Goal: Use online tool/utility: Utilize a website feature to perform a specific function

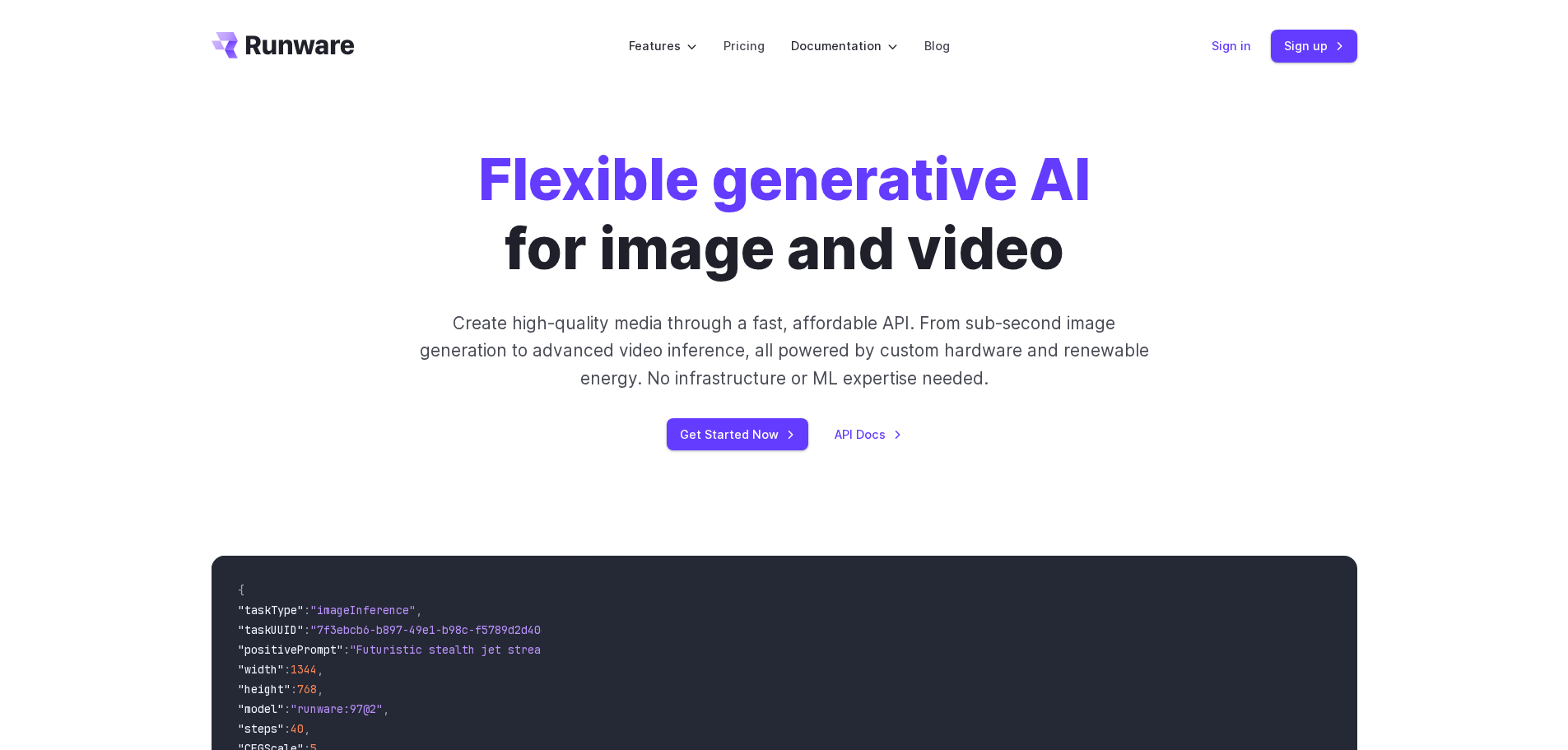
click at [1216, 41] on link "Sign in" at bounding box center [1231, 46] width 39 height 19
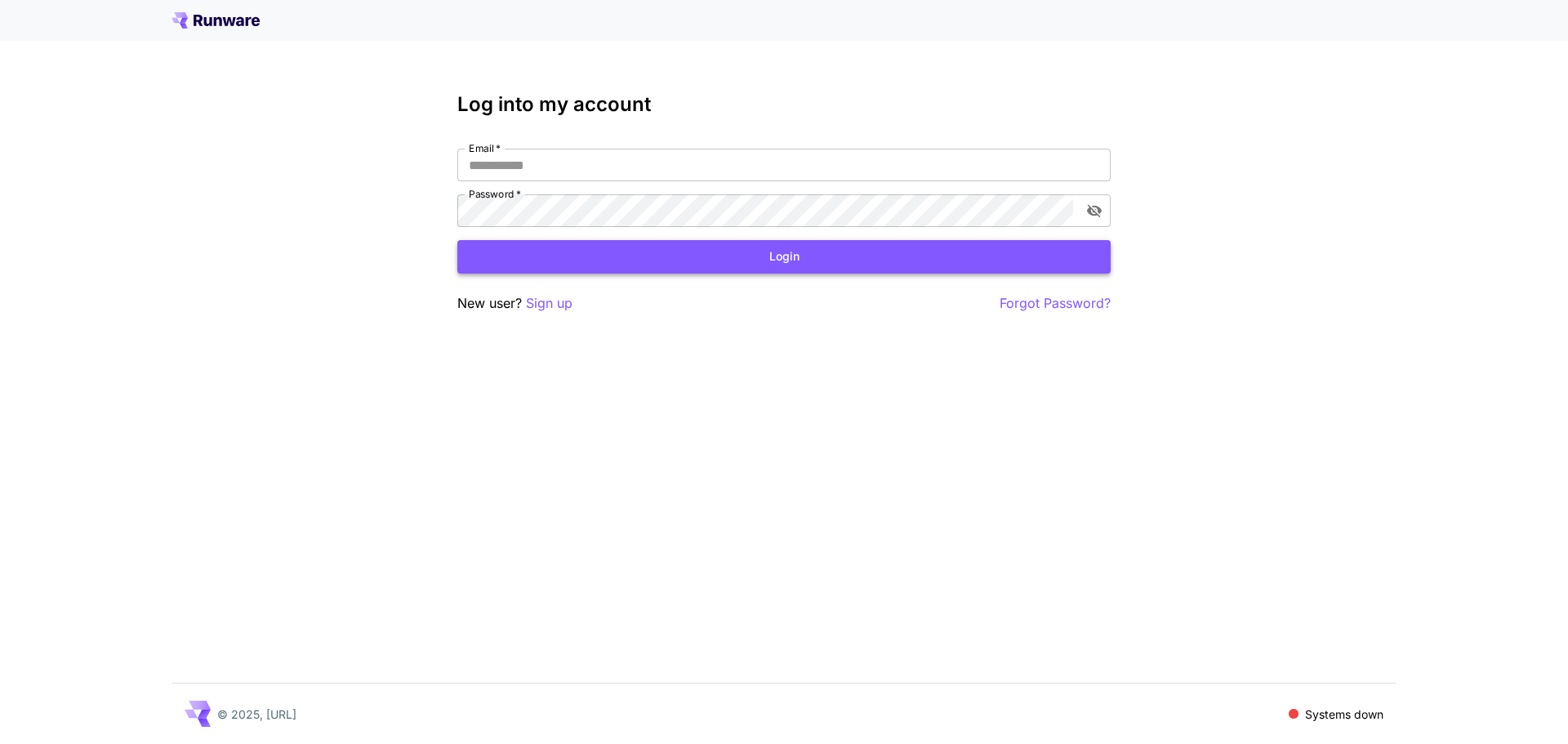
type input "**********"
click at [638, 250] on button "Login" at bounding box center [784, 257] width 653 height 34
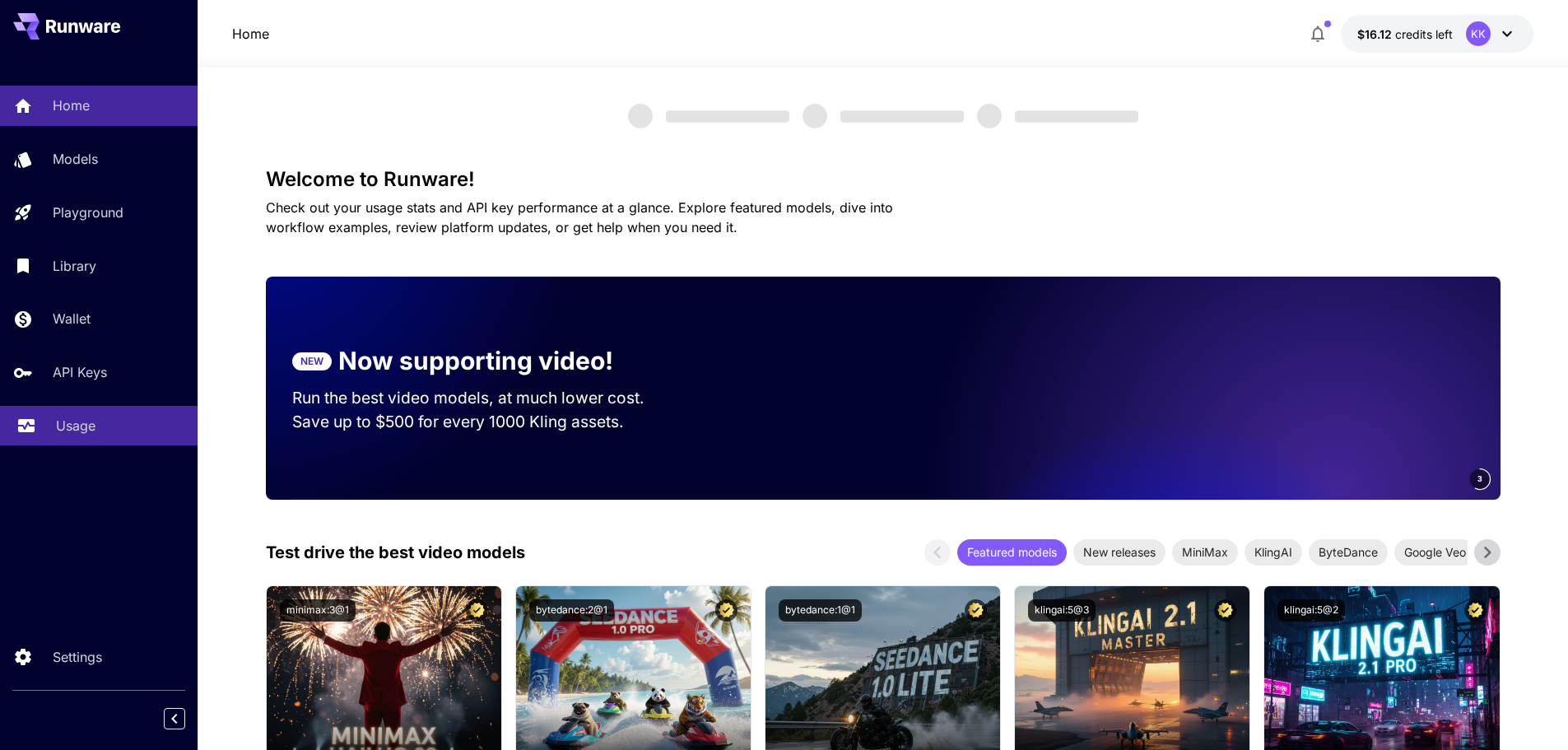
click at [100, 413] on link "Usage" at bounding box center [98, 426] width 197 height 40
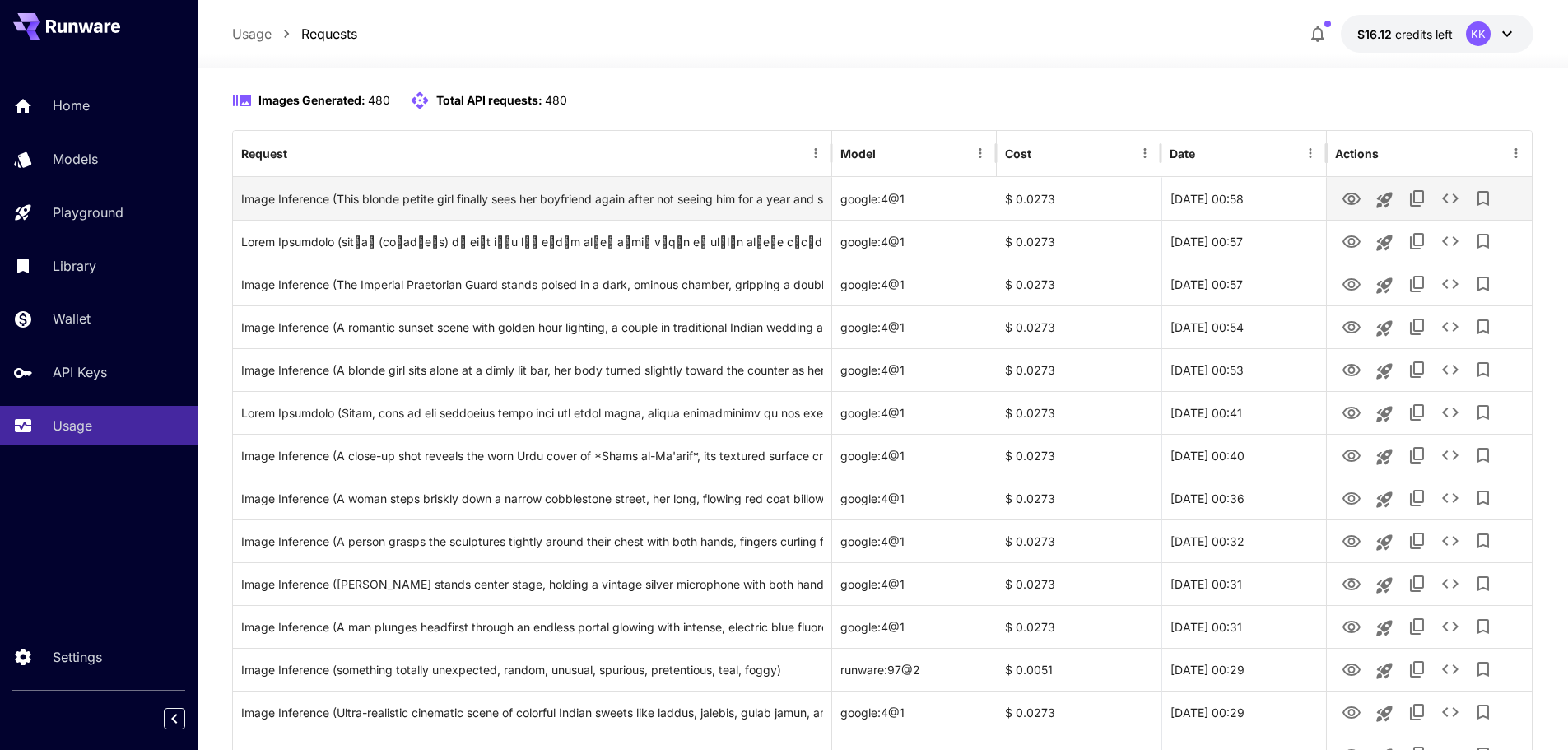
scroll to position [165, 0]
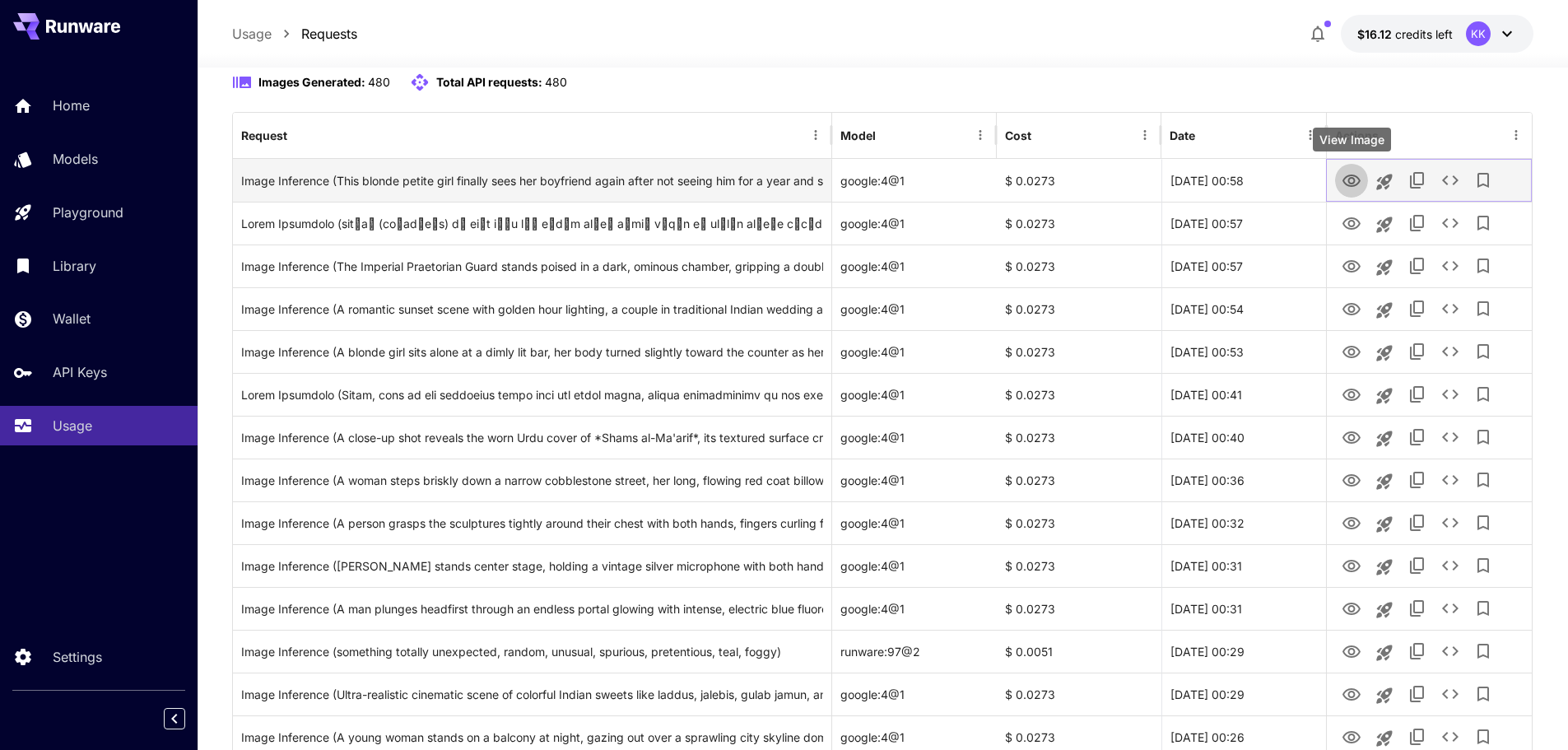
click at [1347, 180] on icon "View Image" at bounding box center [1352, 181] width 20 height 20
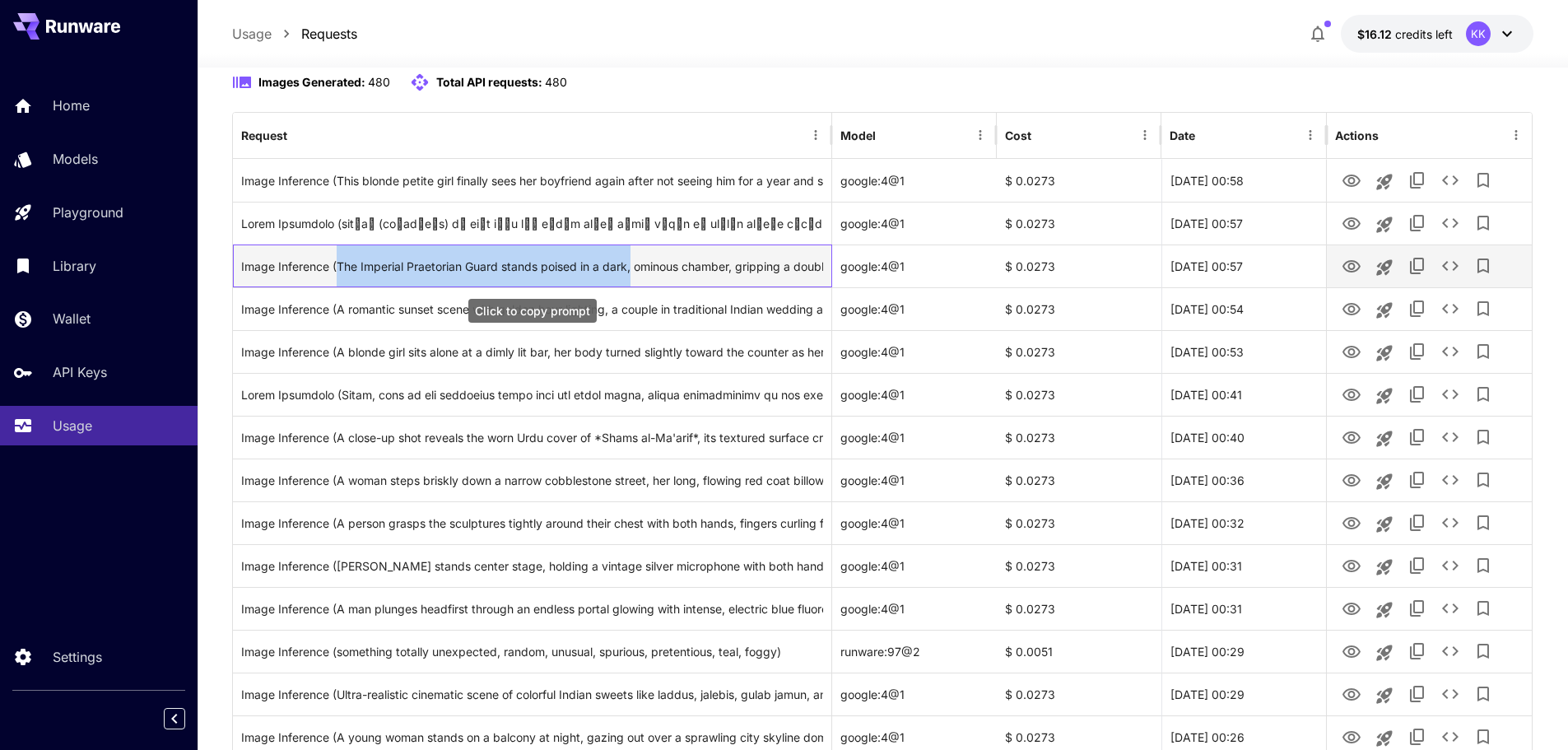
drag, startPoint x: 336, startPoint y: 261, endPoint x: 631, endPoint y: 255, distance: 295.1
click at [631, 255] on div "Image Inference (The Imperial Praetorian Guard stands poised in a dark, ominous…" at bounding box center [532, 266] width 582 height 42
copy div "The Imperial Praetorian Guard stands poised in a dark,"
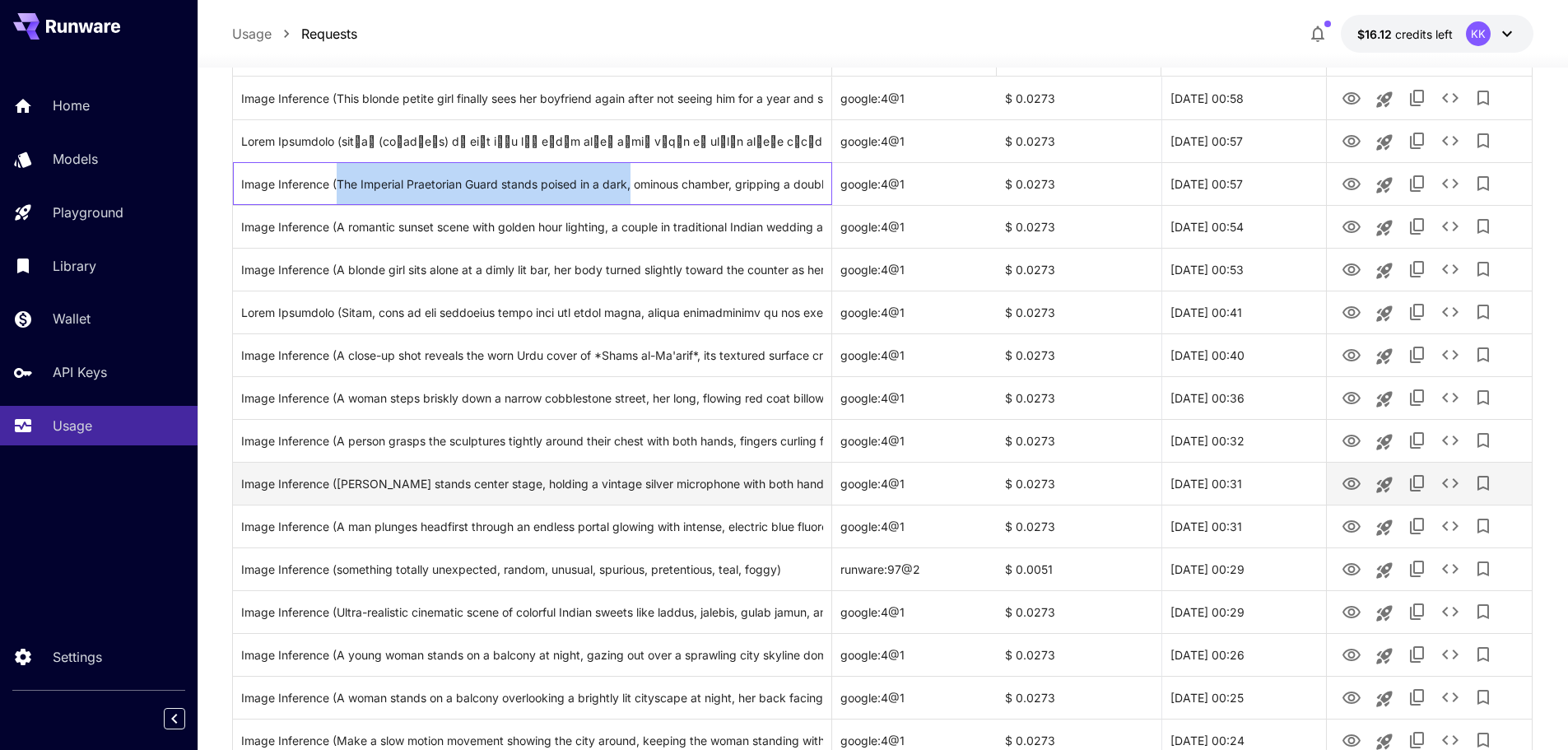
scroll to position [0, 0]
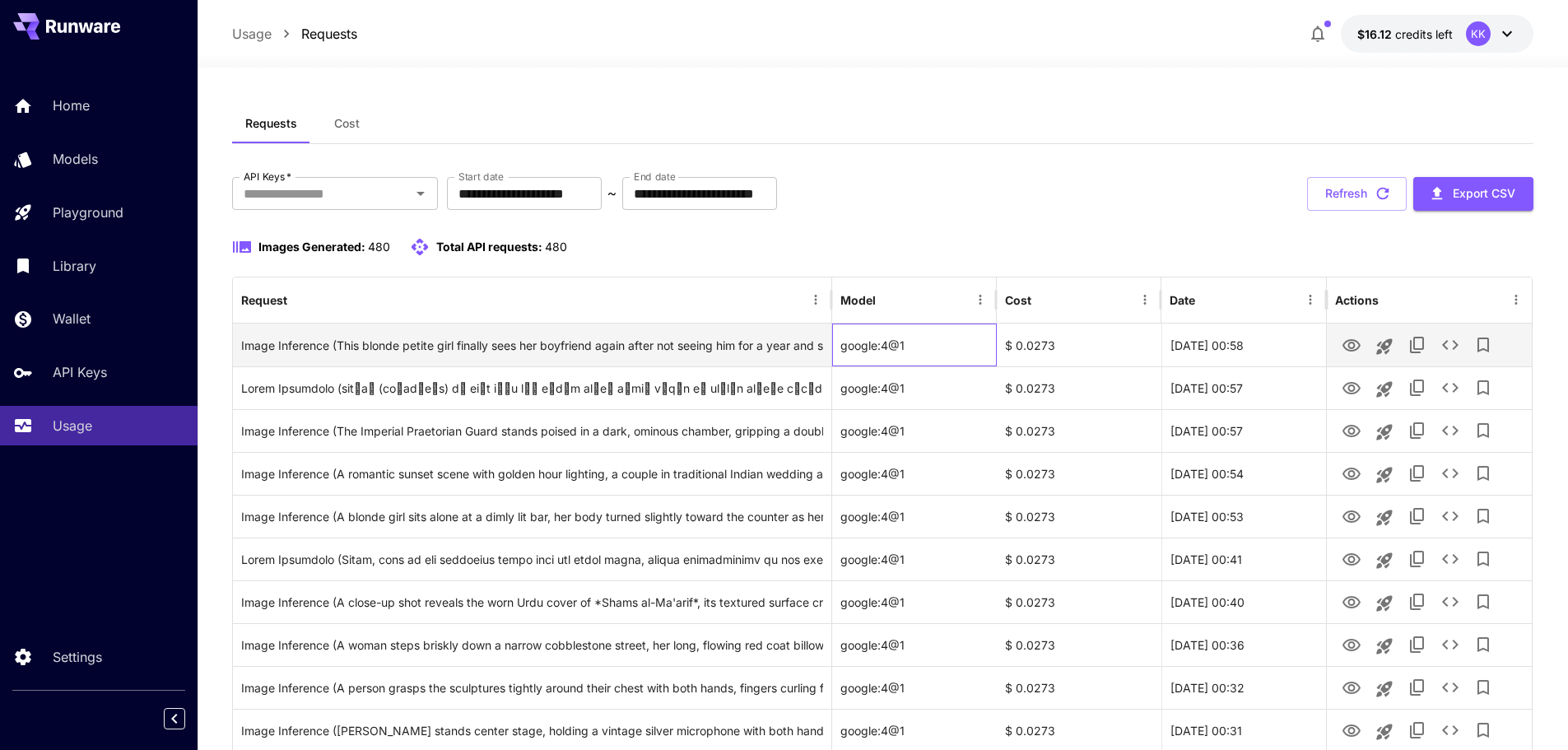
click at [882, 342] on div "google:4@1" at bounding box center [915, 345] width 165 height 42
click at [1389, 349] on icon "Launch in playground" at bounding box center [1384, 346] width 20 height 20
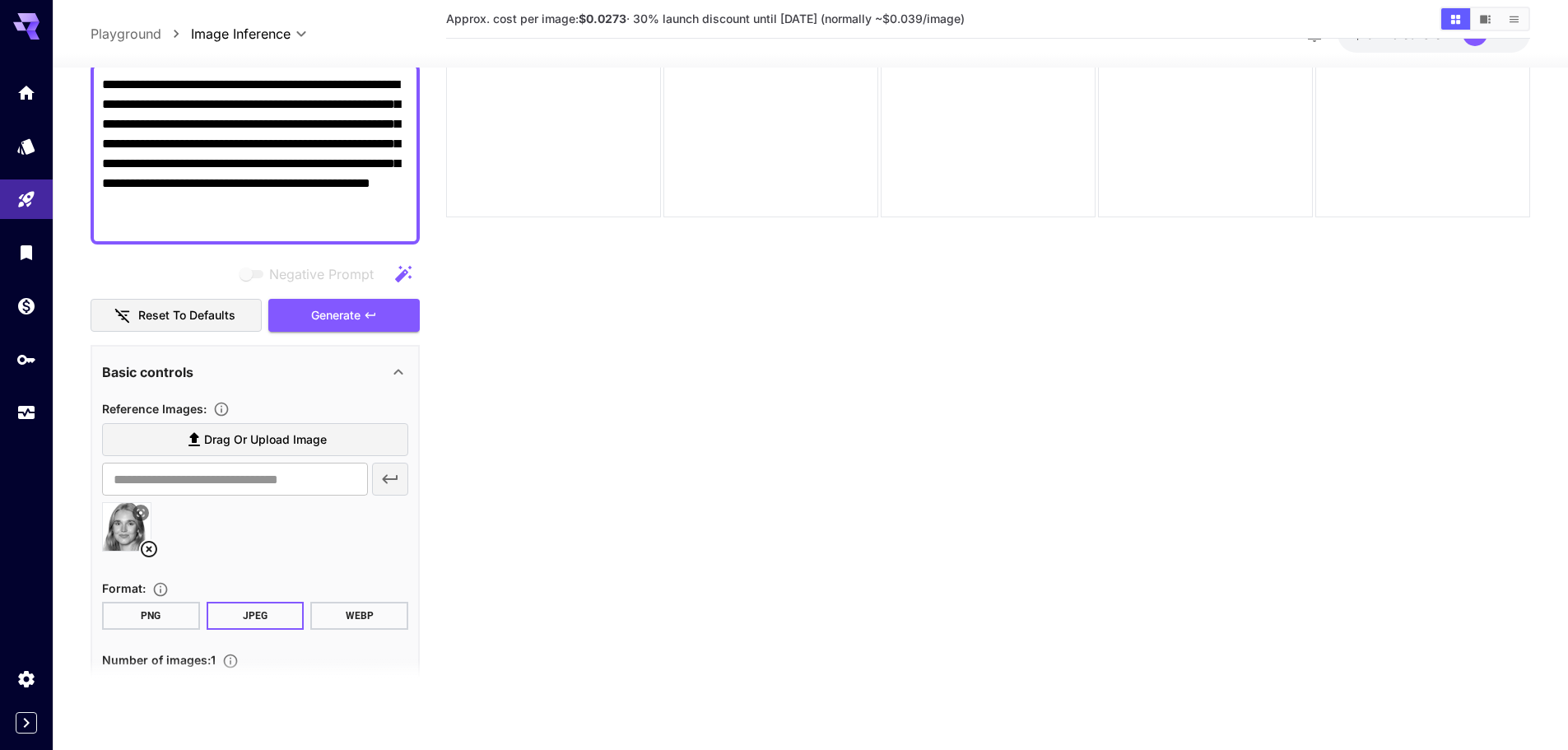
scroll to position [291, 0]
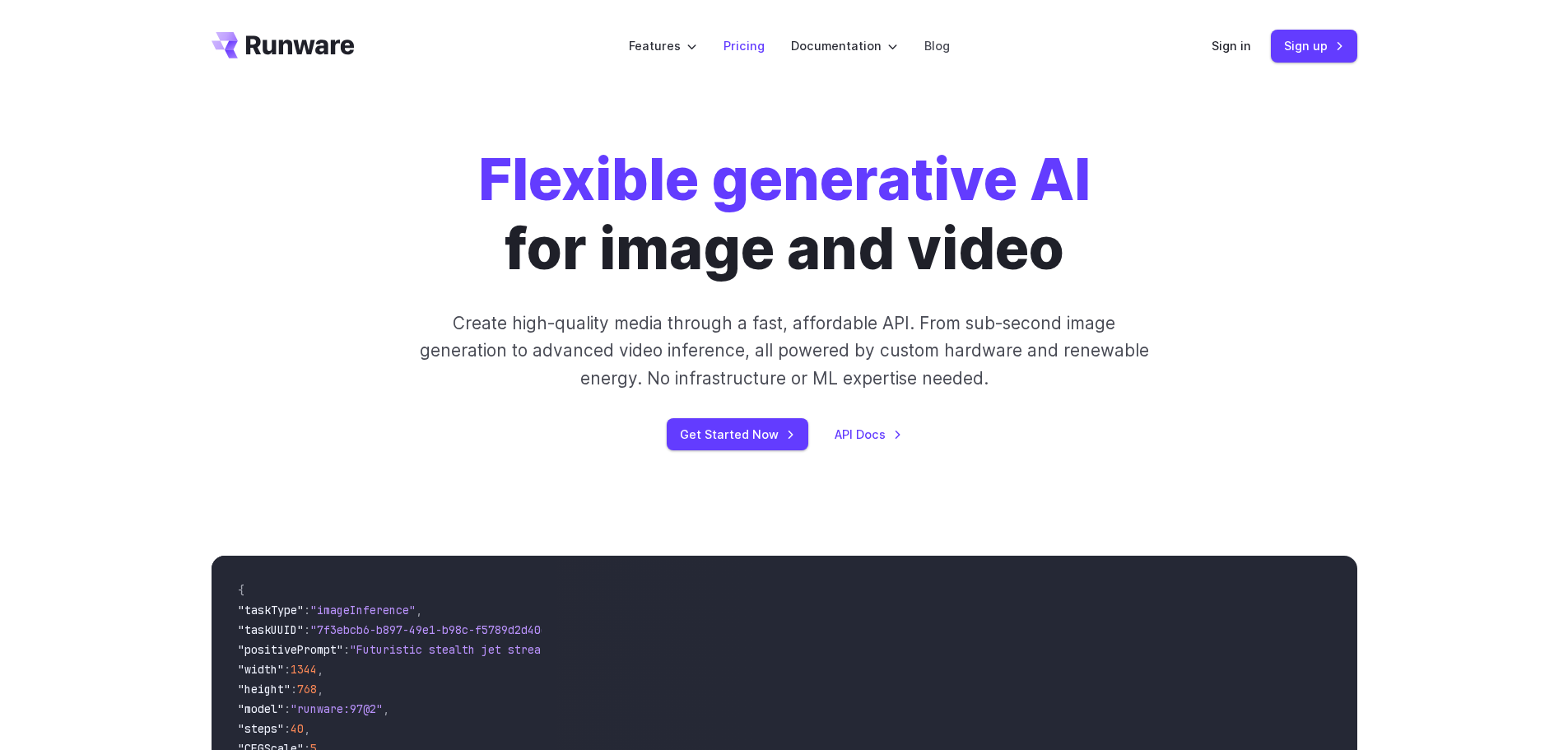
click at [745, 49] on link "Pricing" at bounding box center [743, 46] width 41 height 19
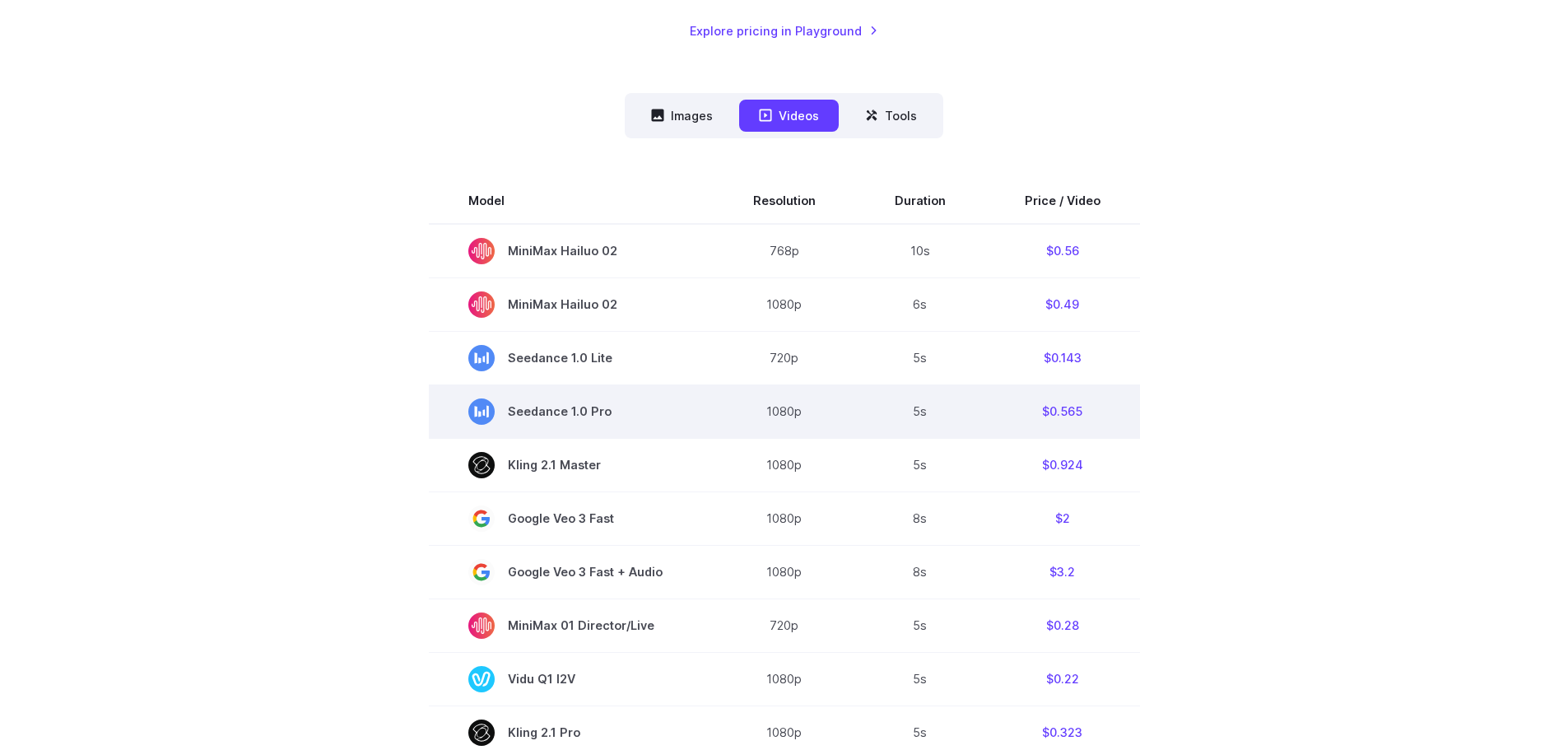
scroll to position [411, 0]
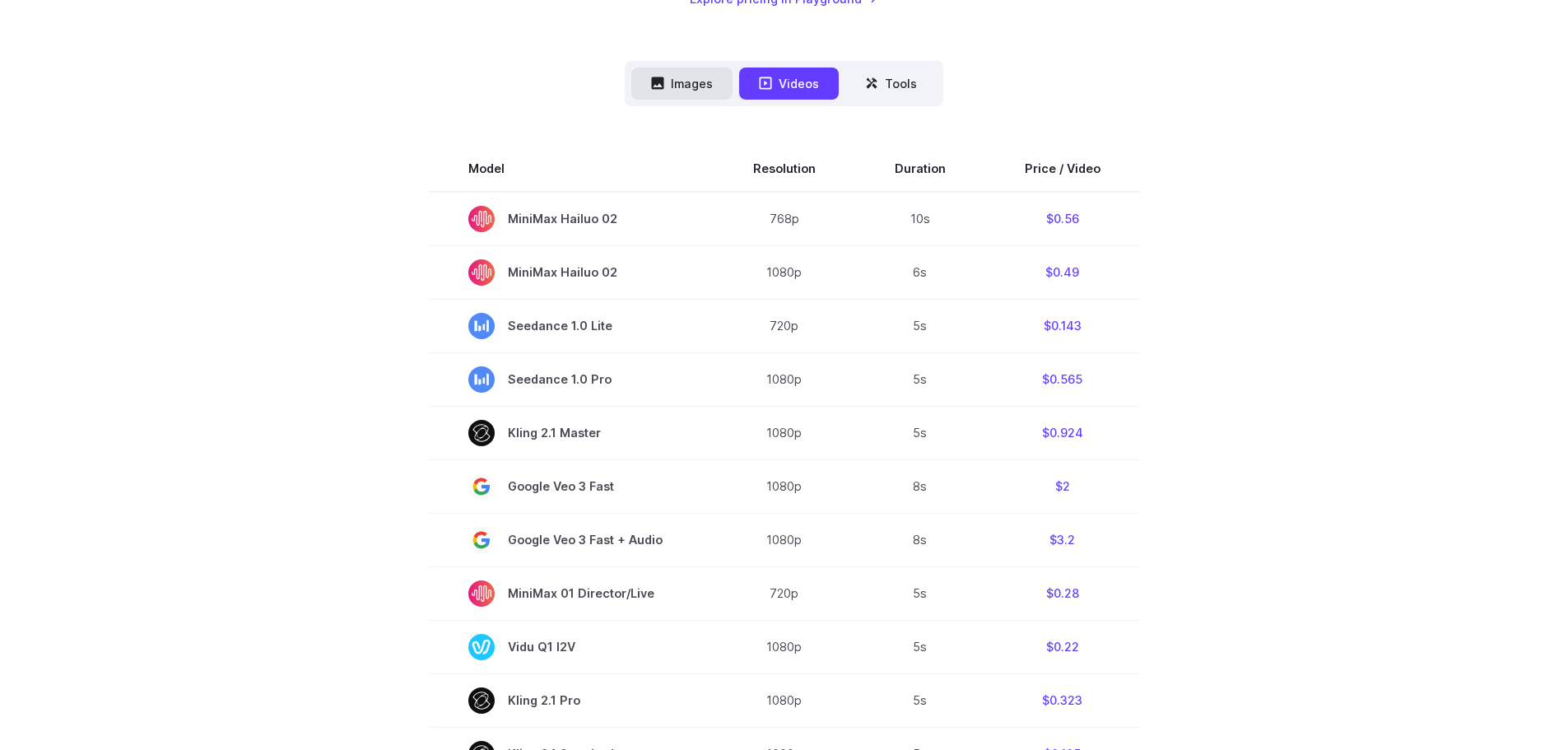
click at [681, 88] on button "Images" at bounding box center [682, 83] width 102 height 32
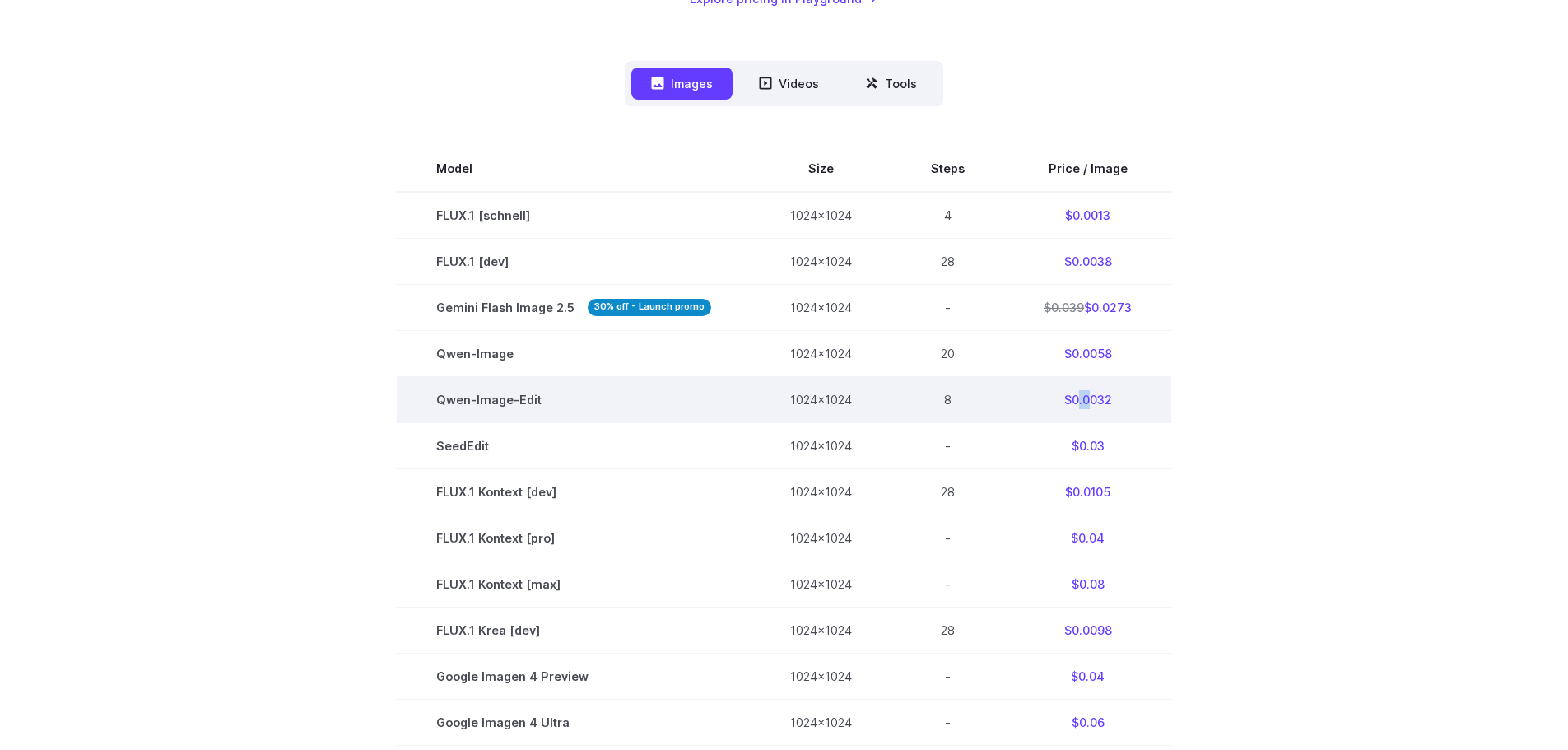
drag, startPoint x: 1075, startPoint y: 399, endPoint x: 1088, endPoint y: 405, distance: 14.3
click at [1088, 405] on td "$0.0032" at bounding box center [1087, 399] width 167 height 46
click at [1104, 408] on td "$0.0032" at bounding box center [1087, 399] width 167 height 46
drag, startPoint x: 1079, startPoint y: 400, endPoint x: 464, endPoint y: 402, distance: 615.0
click at [464, 402] on tr "Qwen-Image-Edit 1024x1024 8 $0.0032" at bounding box center [784, 399] width 775 height 46
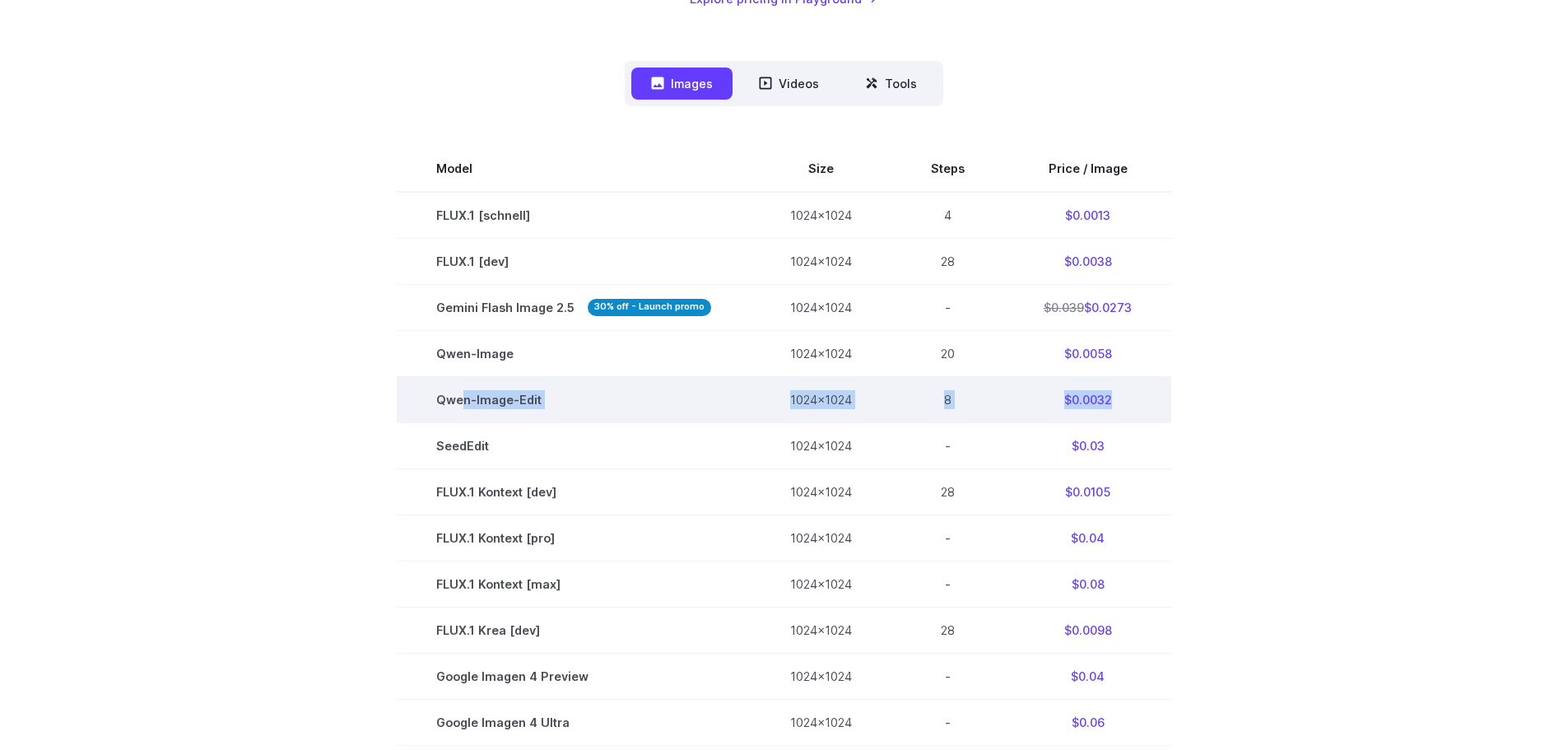
click at [537, 414] on td "Qwen-Image-Edit" at bounding box center [573, 399] width 354 height 46
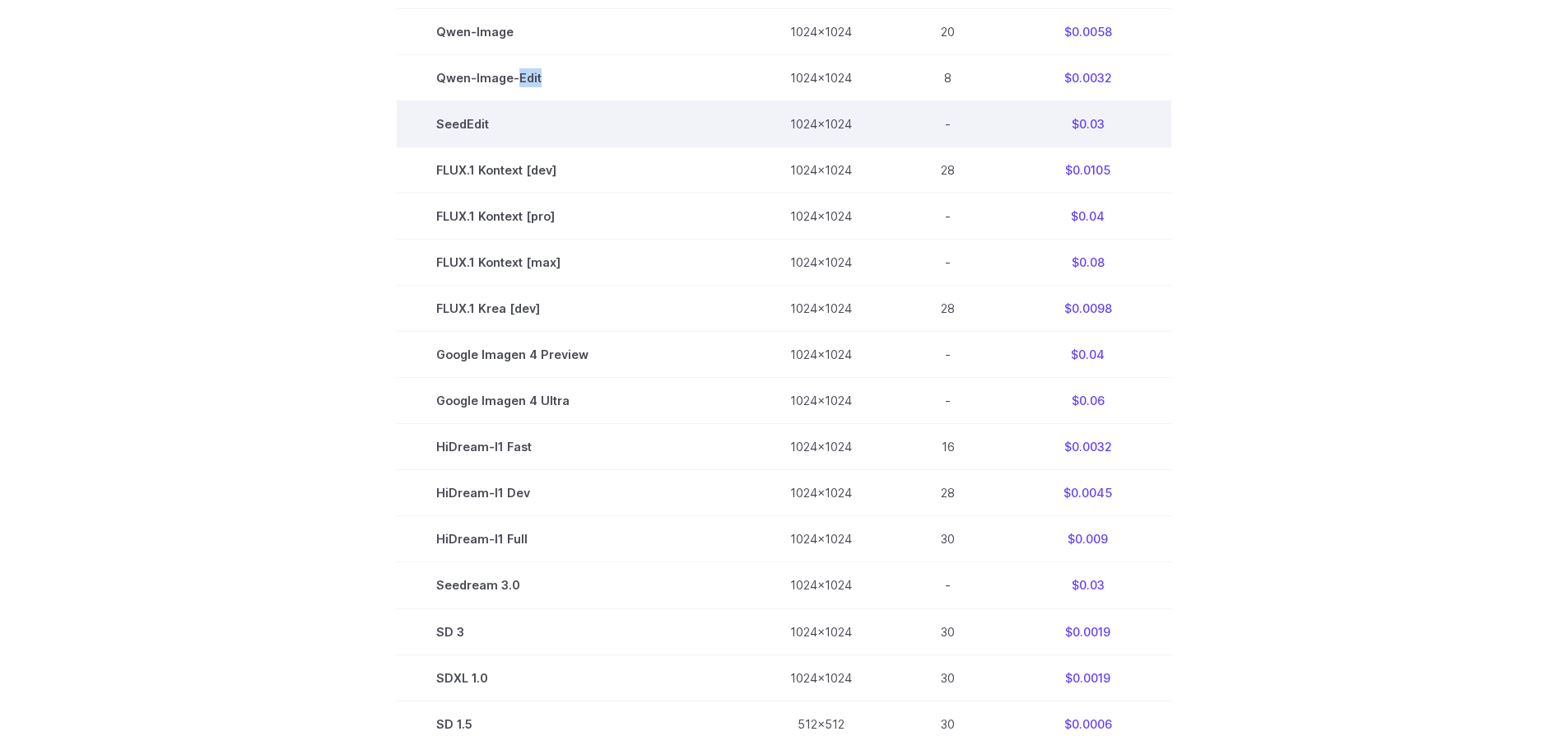
scroll to position [741, 0]
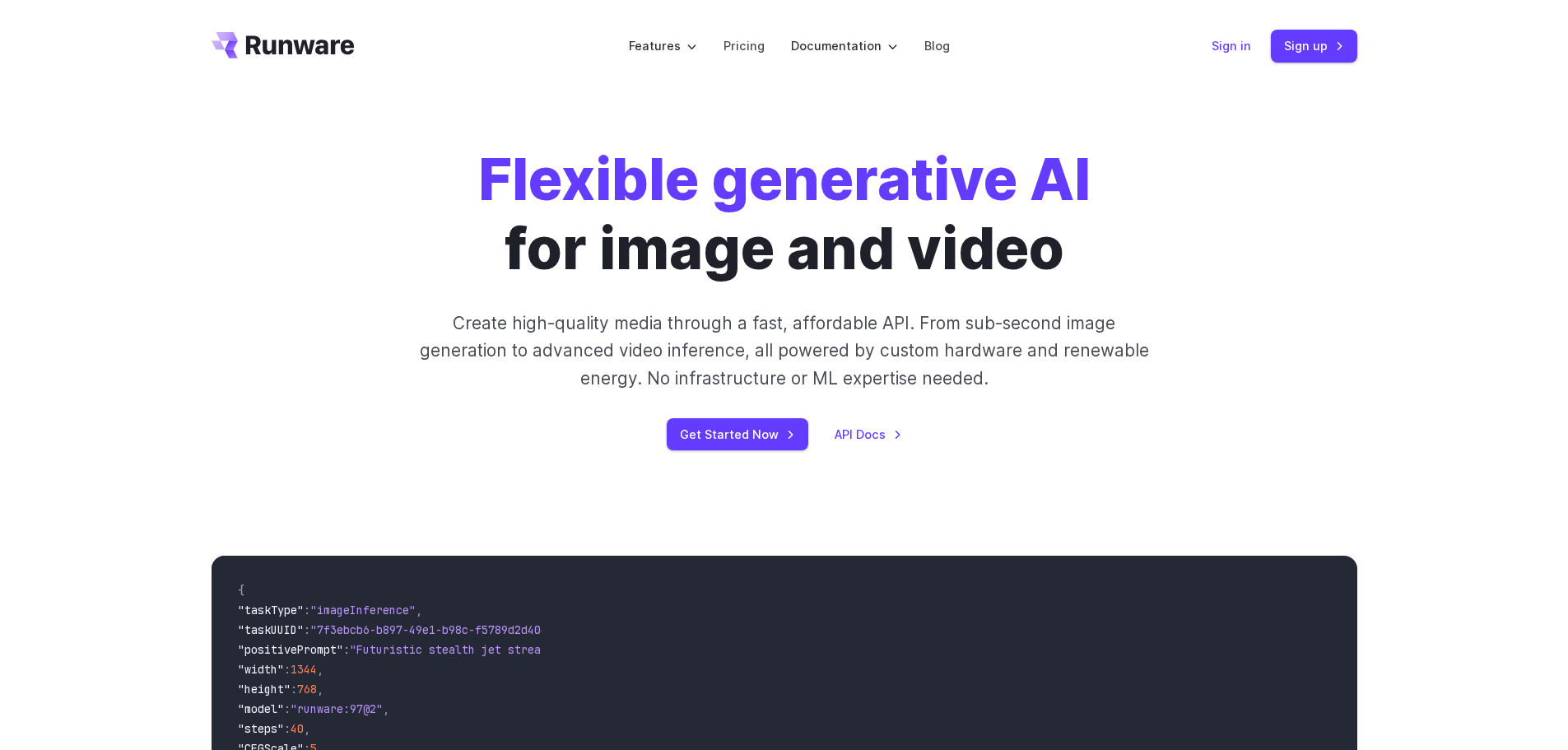
click at [1219, 47] on link "Sign in" at bounding box center [1231, 46] width 39 height 19
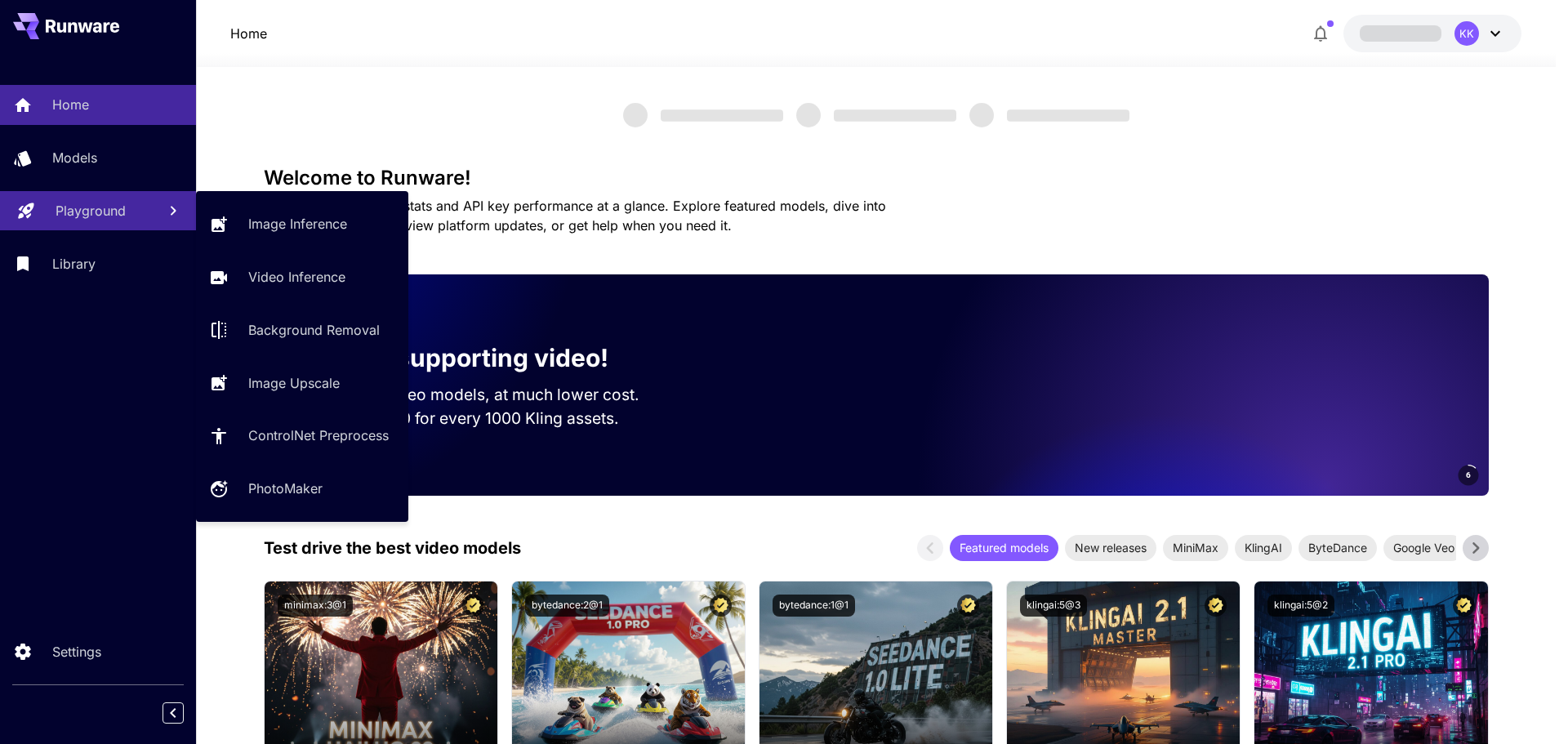
click at [83, 219] on p "Playground" at bounding box center [90, 211] width 70 height 20
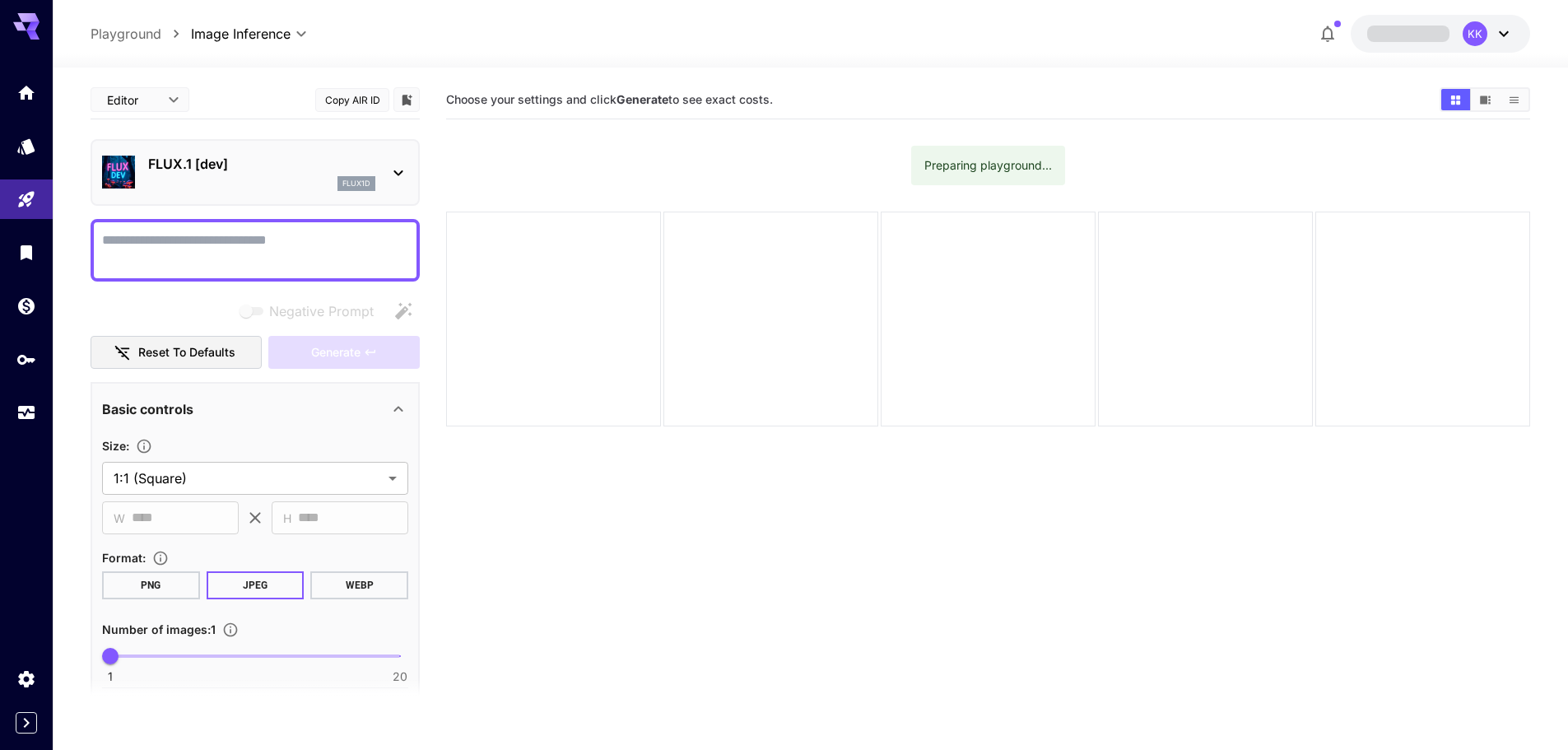
click at [278, 175] on div "FLUX.1 [dev] flux1d" at bounding box center [261, 172] width 227 height 37
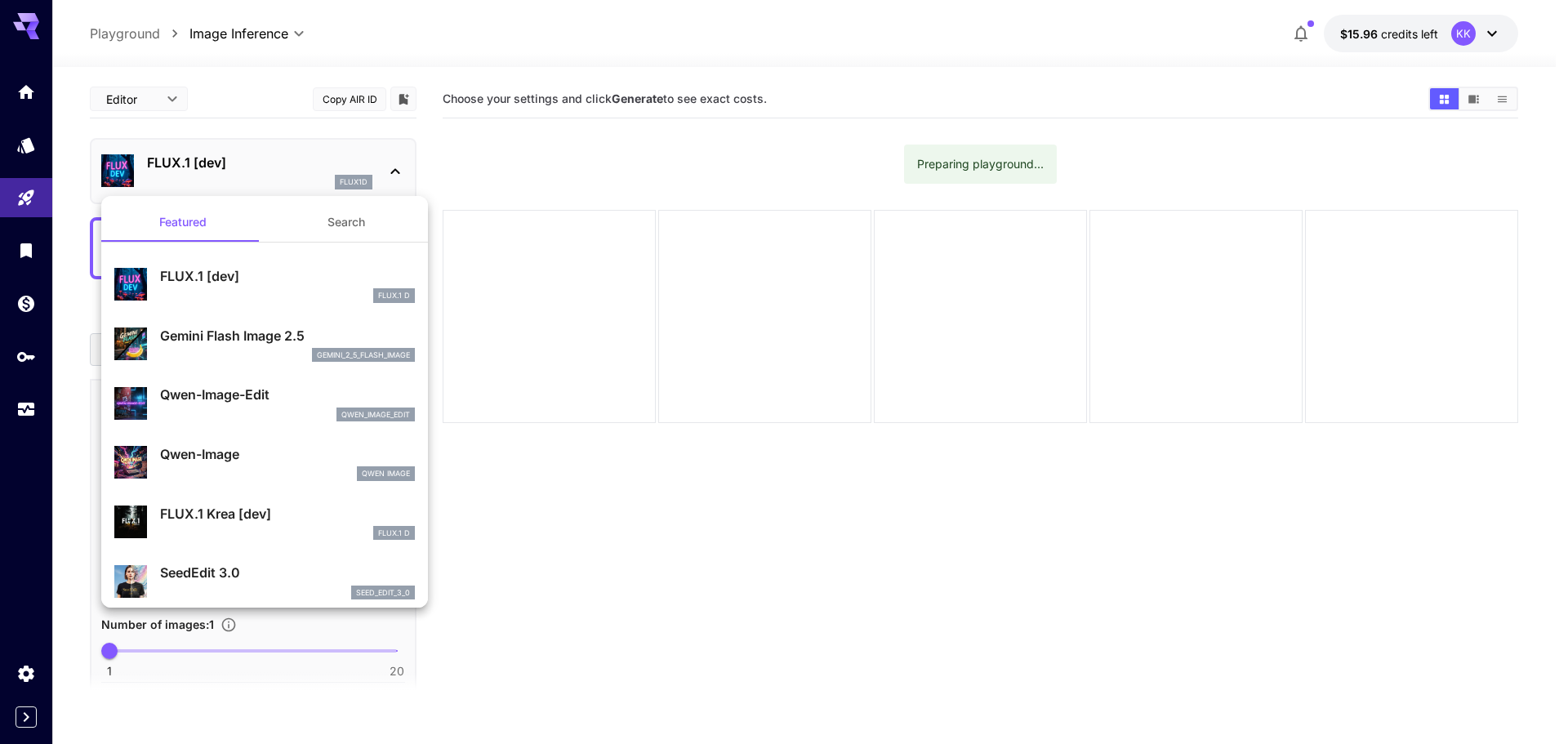
click at [338, 226] on button "Search" at bounding box center [346, 221] width 163 height 39
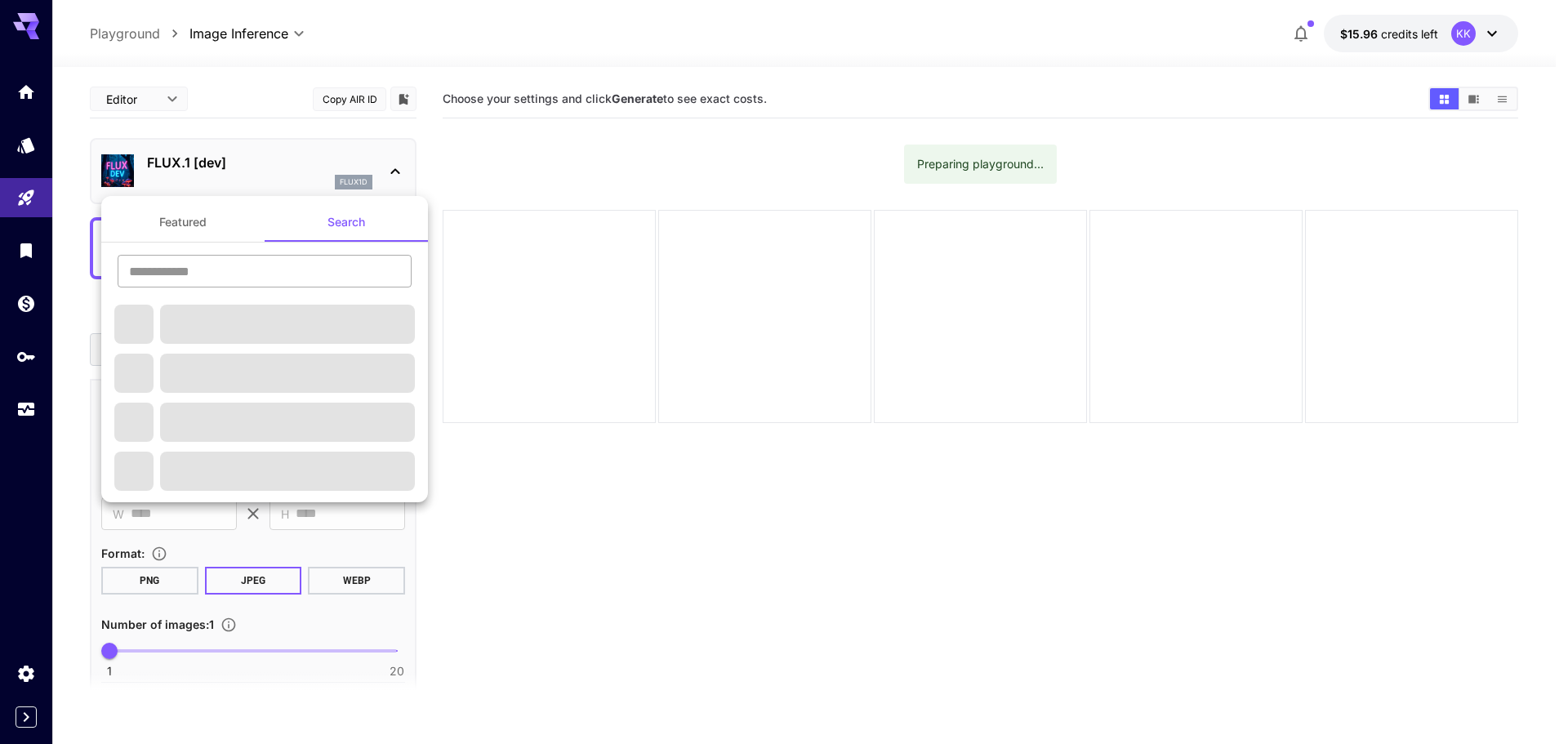
click at [319, 278] on input "text" at bounding box center [264, 272] width 294 height 33
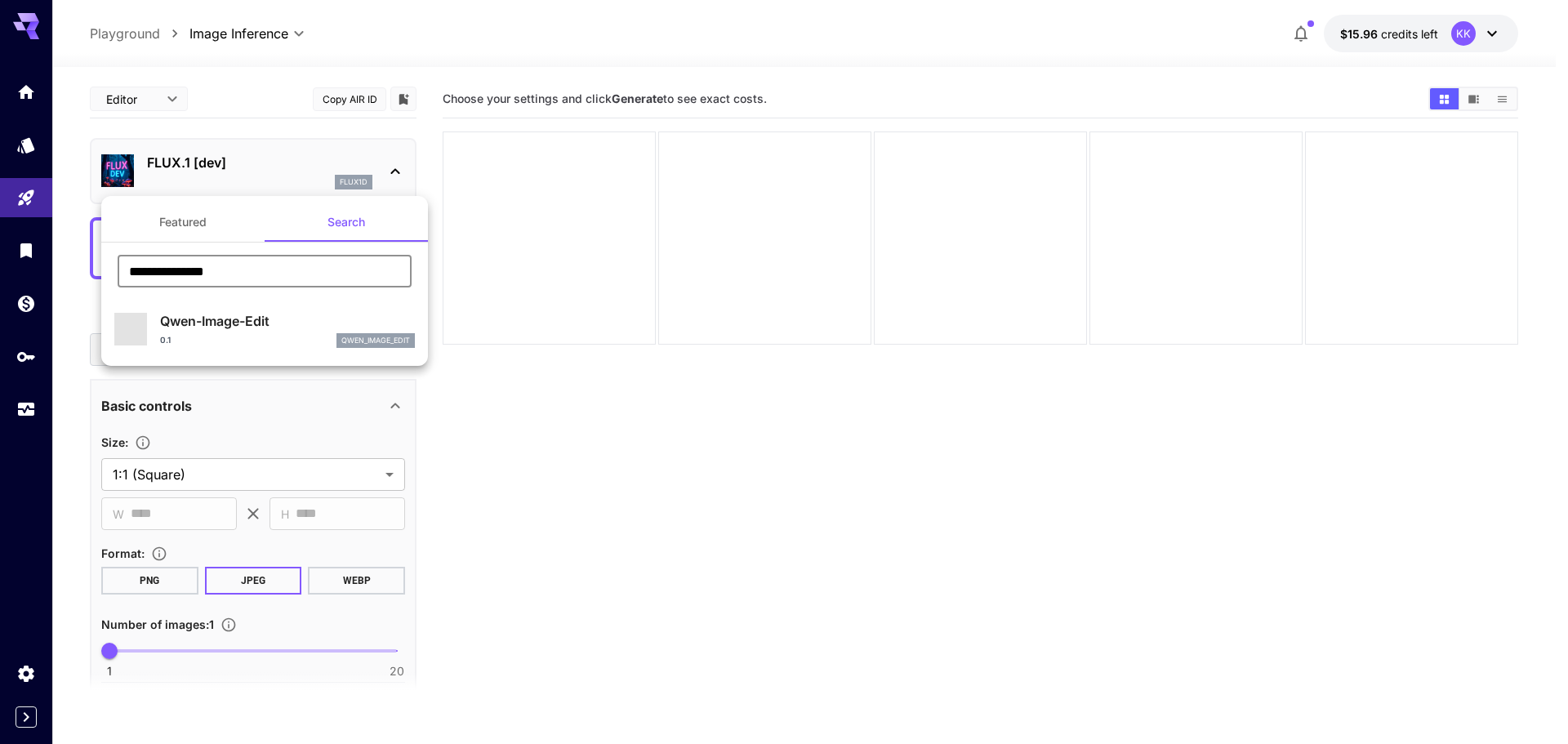
type input "**********"
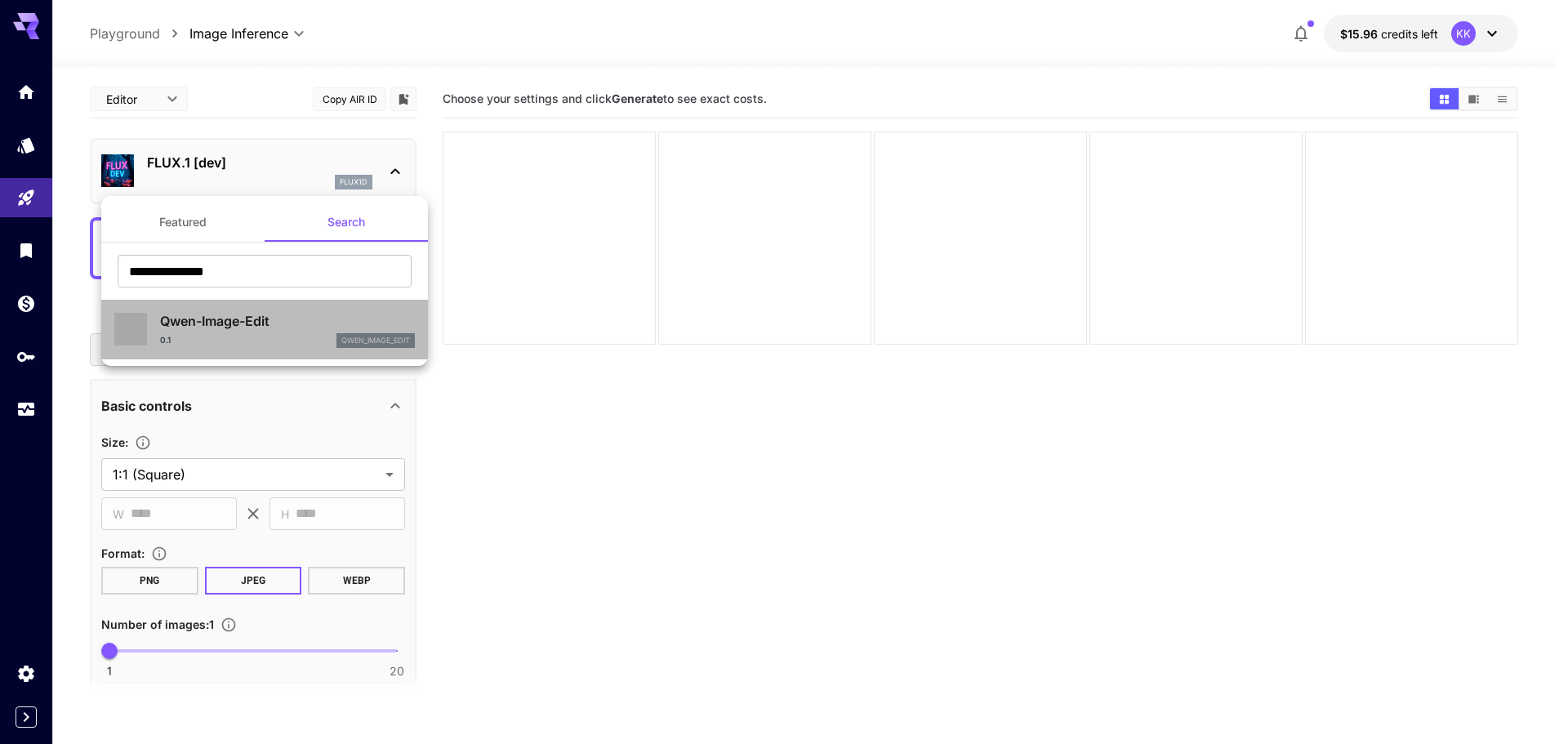
click at [281, 316] on p "Qwen-Image-Edit" at bounding box center [287, 321] width 255 height 20
type input "*"
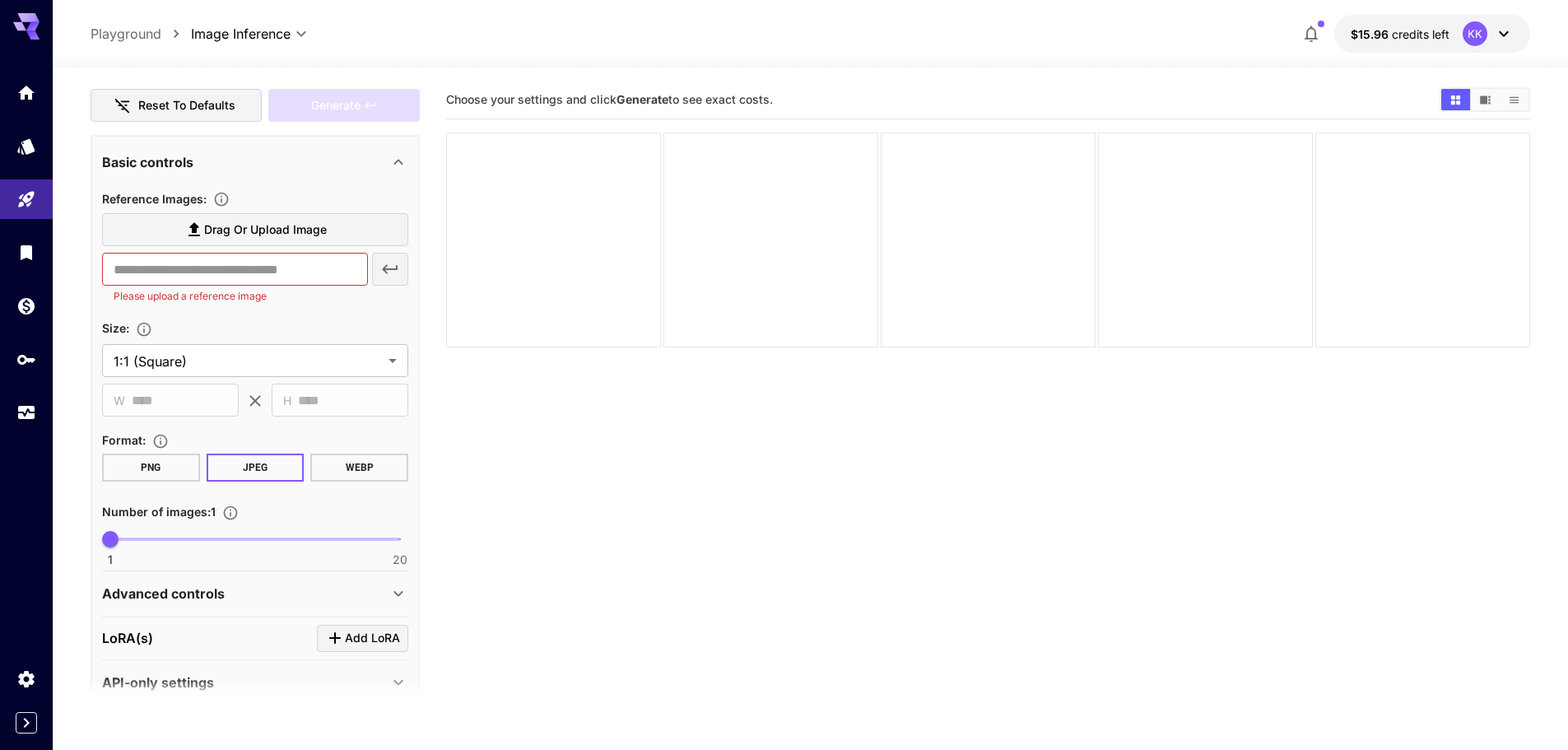
scroll to position [277, 0]
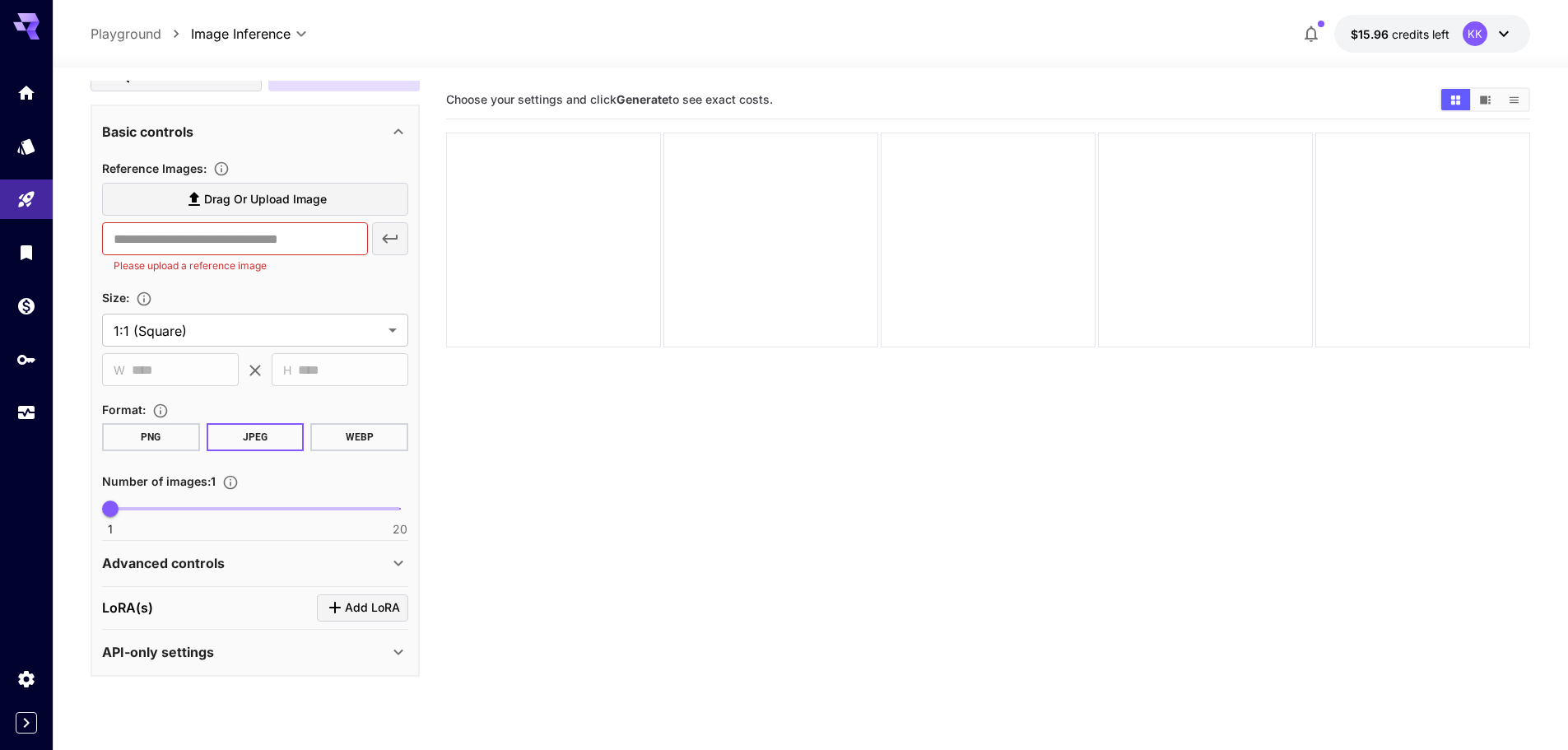
click at [257, 564] on div "Advanced controls" at bounding box center [246, 564] width 286 height 20
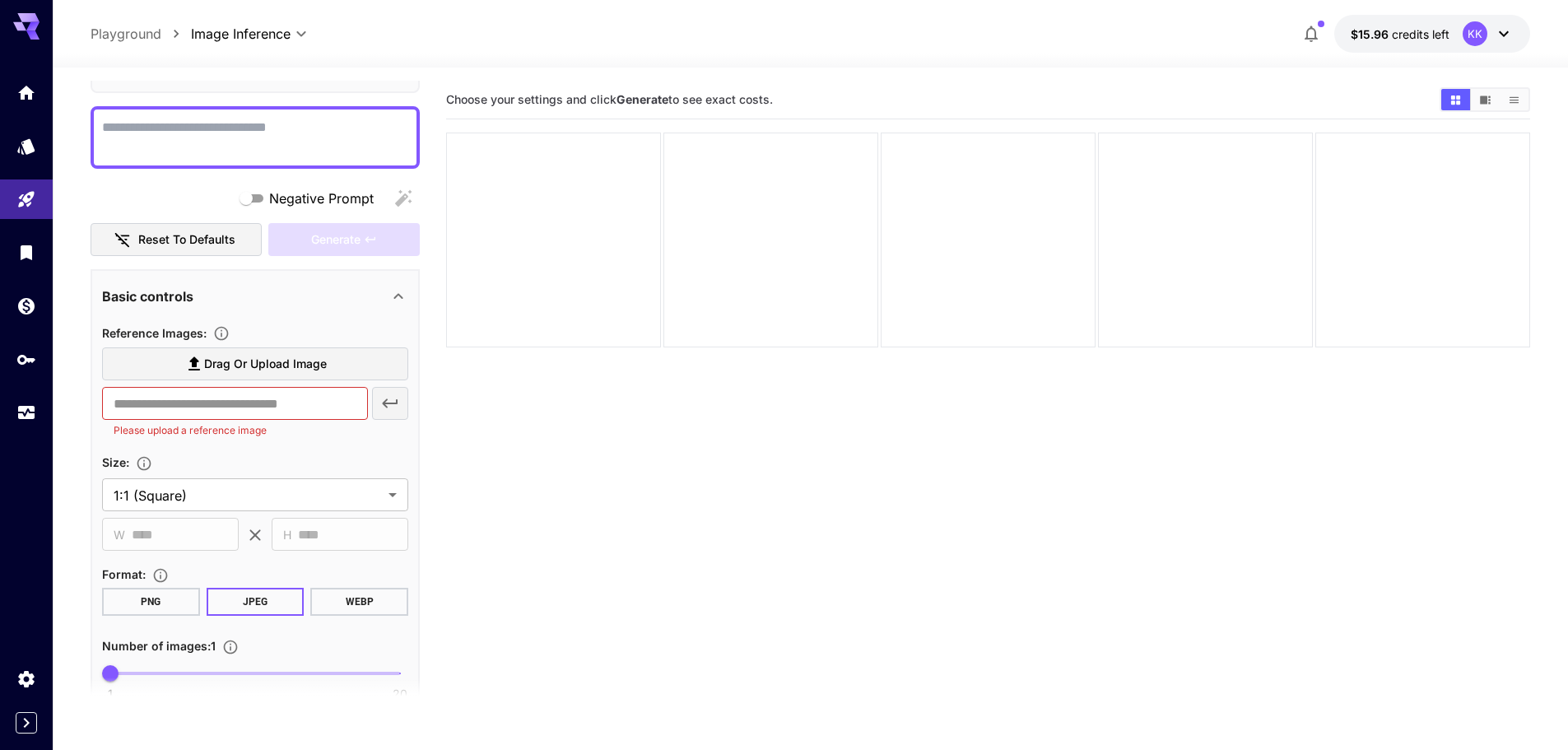
scroll to position [112, 0]
